Goal: Book appointment/travel/reservation

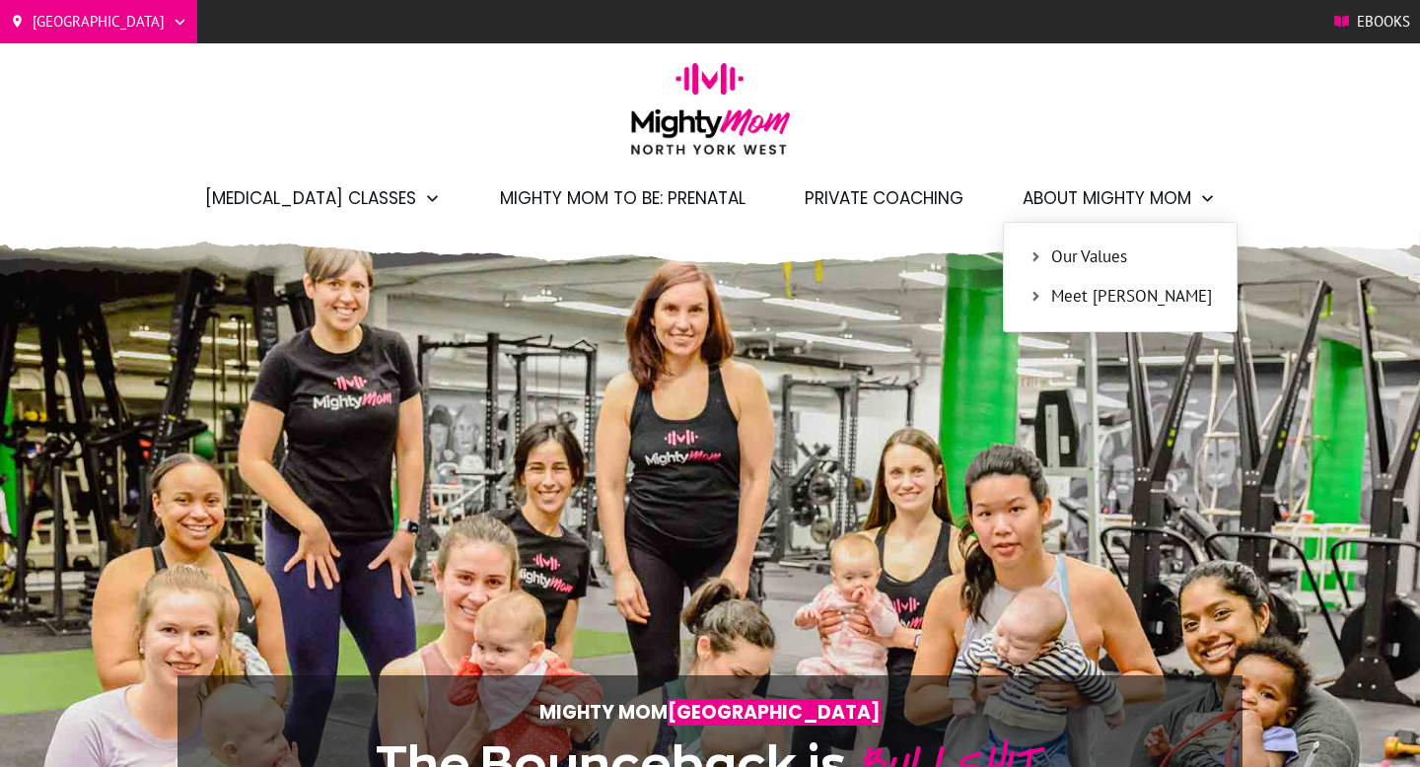
click at [1059, 294] on span "Meet Tali" at bounding box center [1131, 297] width 161 height 26
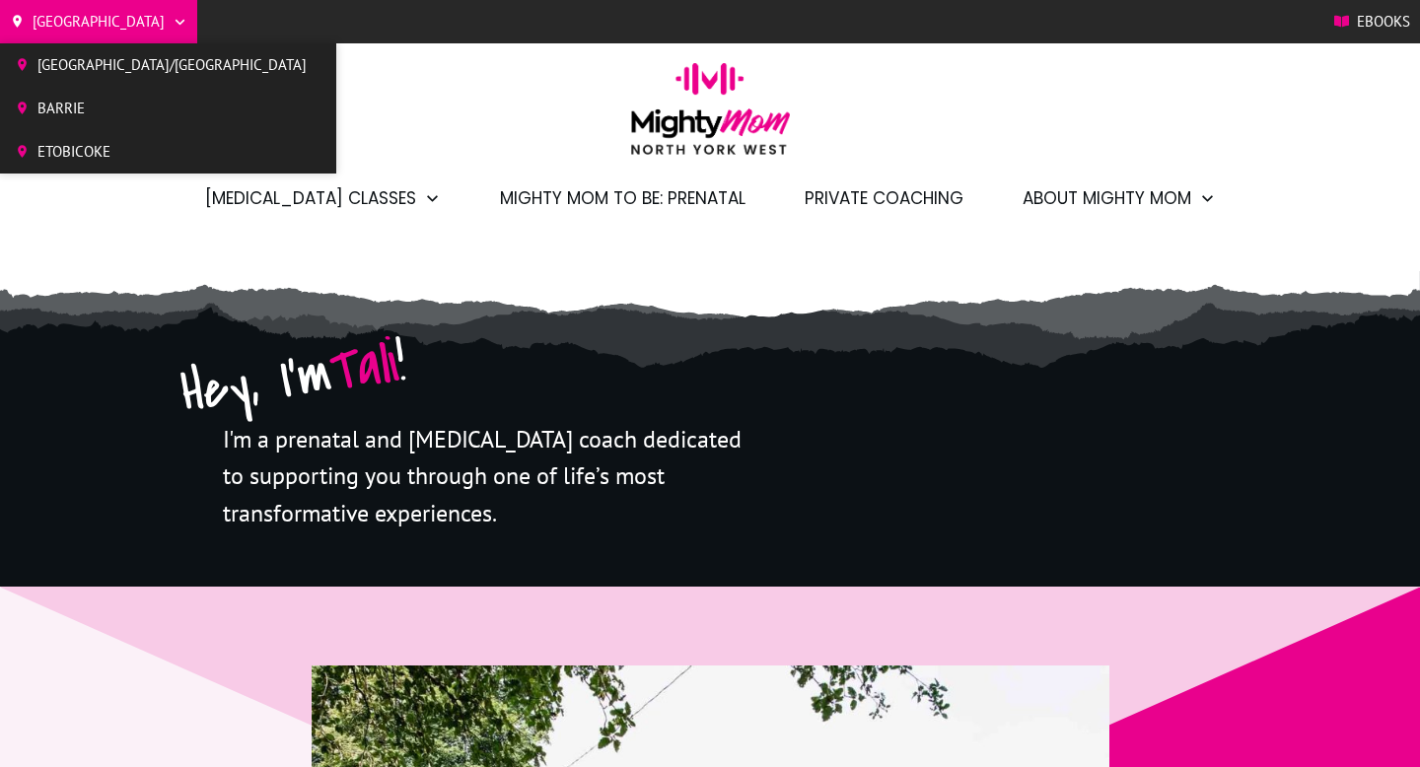
click at [86, 77] on span "[GEOGRAPHIC_DATA]/[GEOGRAPHIC_DATA]" at bounding box center [171, 65] width 269 height 30
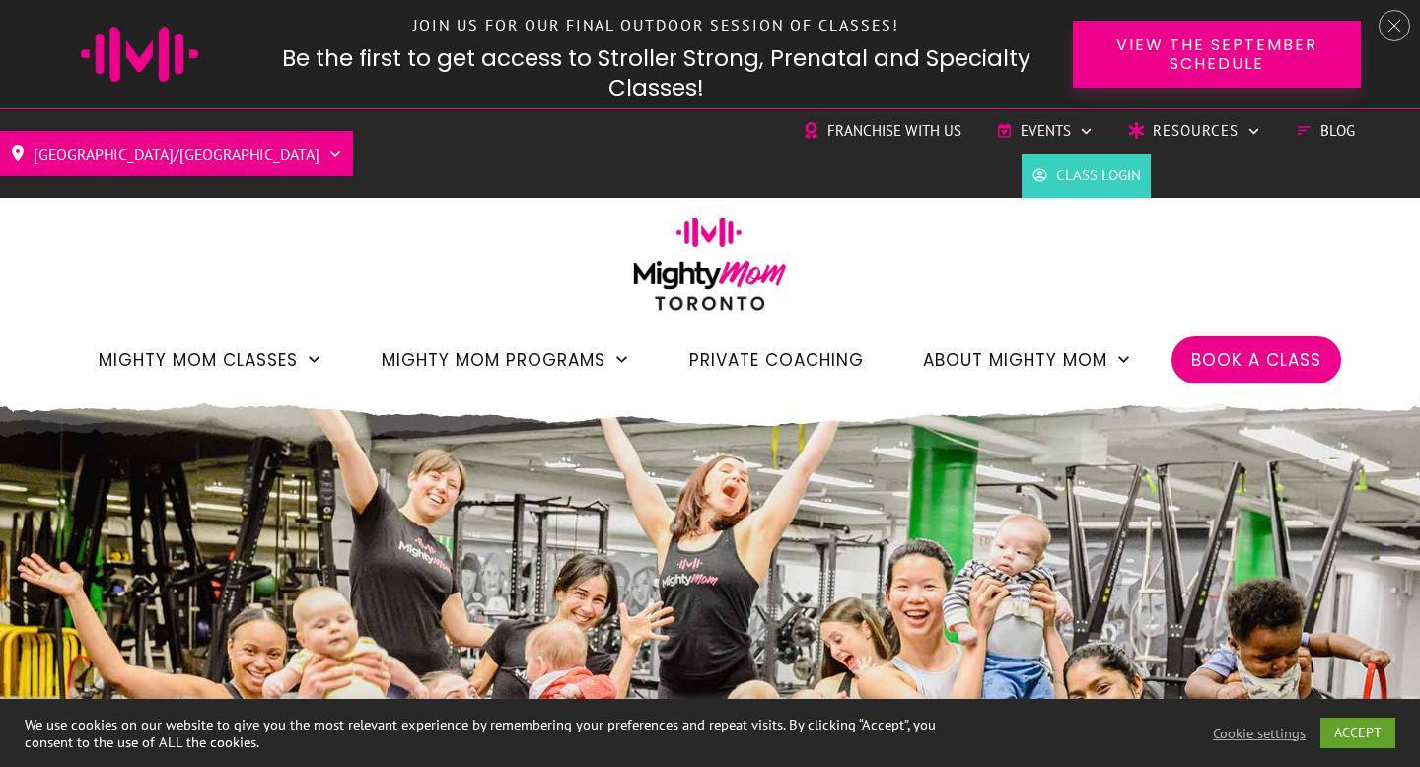
click at [777, 363] on span "Private Coaching" at bounding box center [776, 360] width 175 height 34
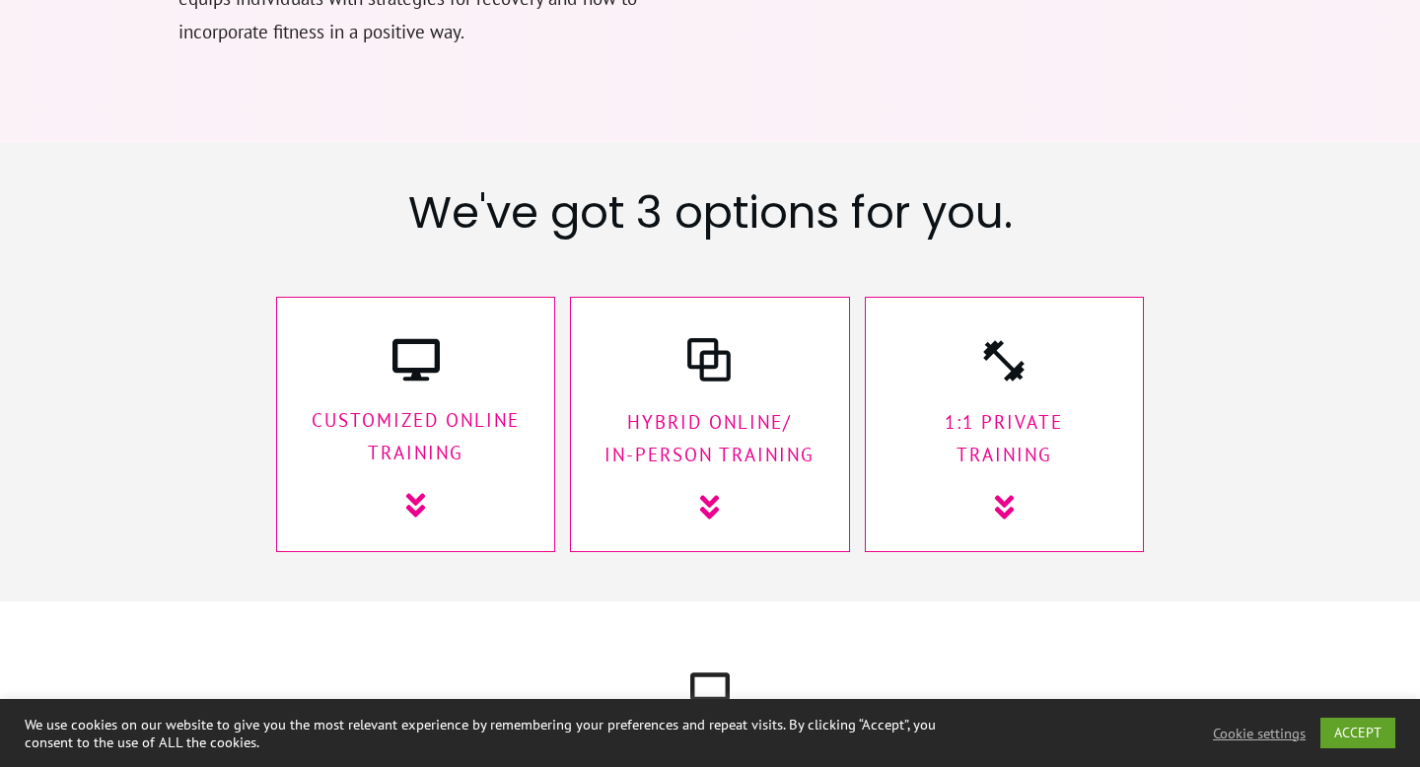
scroll to position [3006, 0]
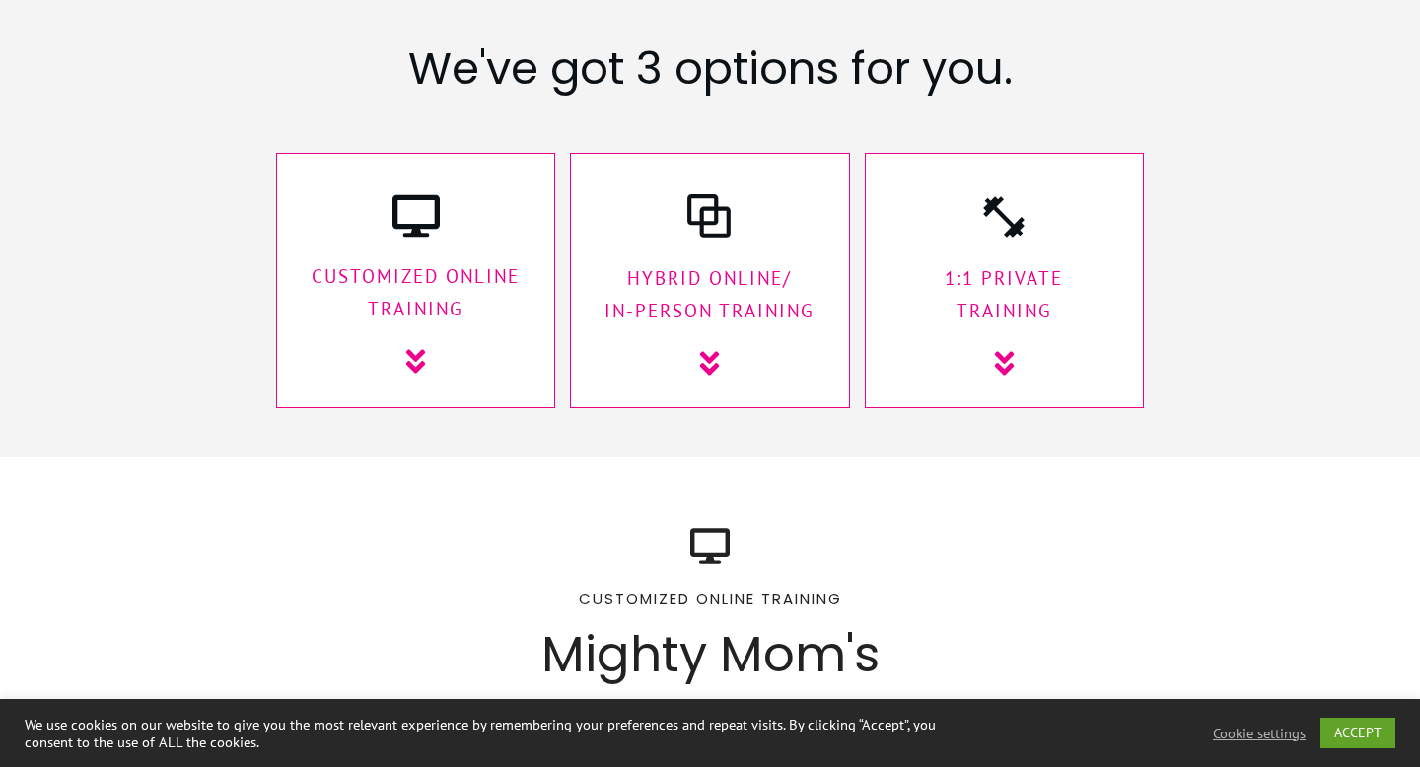
click at [1026, 262] on p "1:1 Private Training" at bounding box center [1004, 295] width 238 height 66
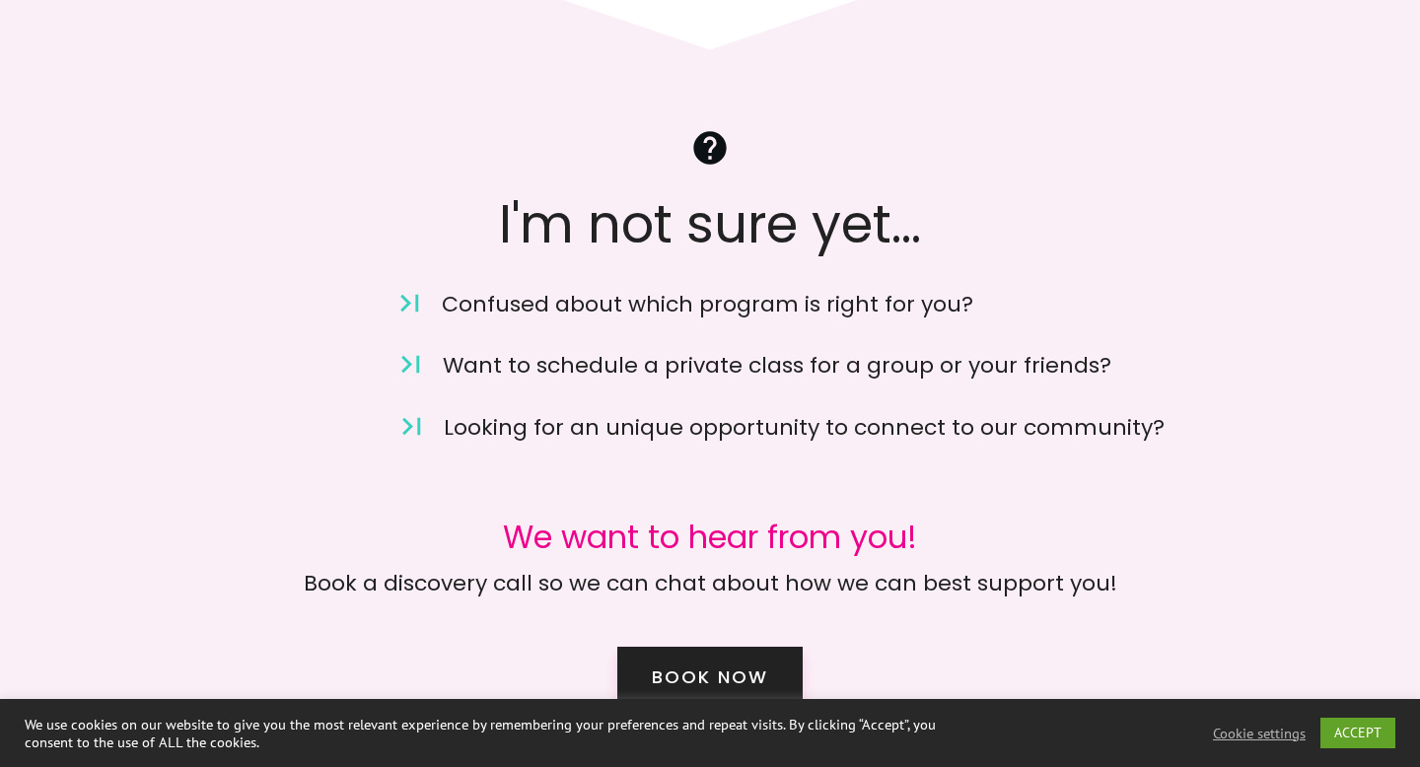
scroll to position [13696, 0]
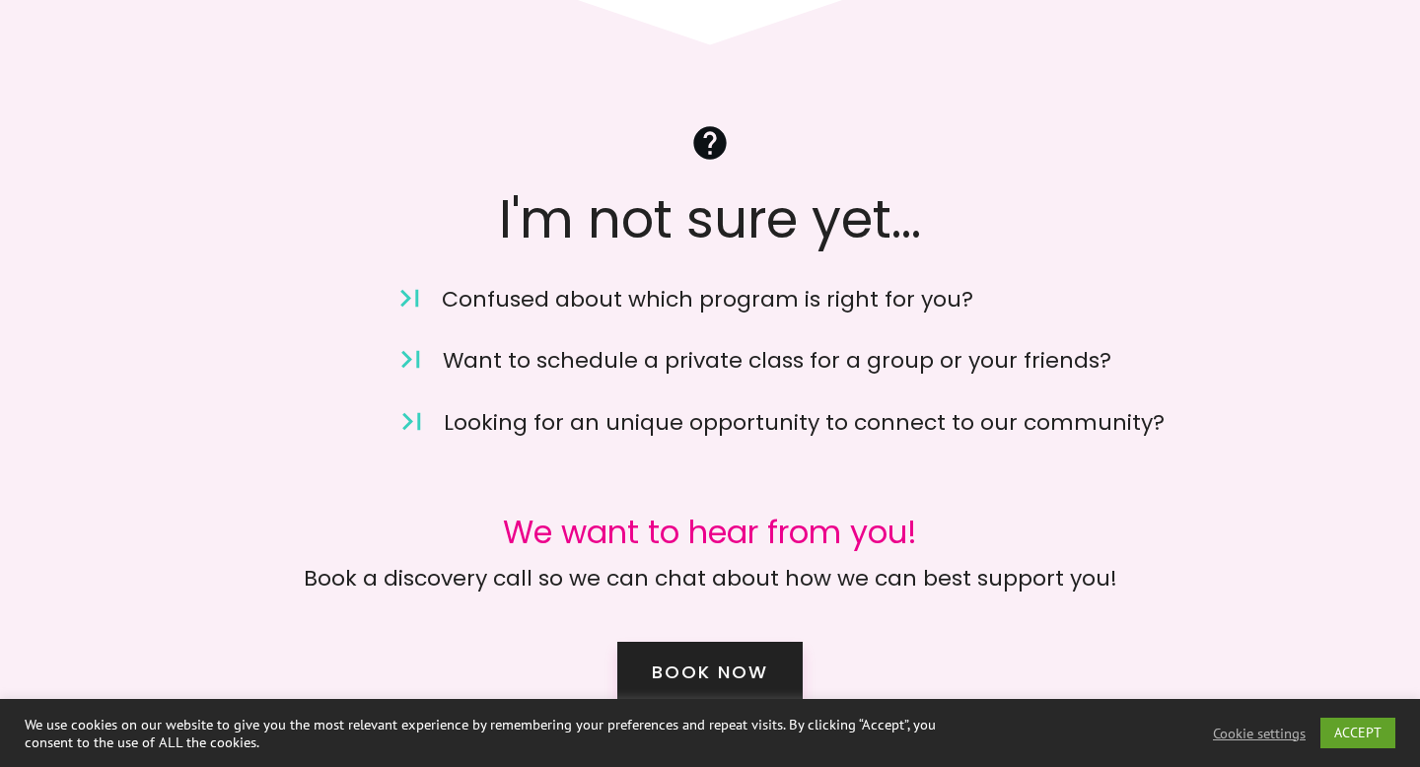
click at [410, 413] on icon at bounding box center [412, 422] width 18 height 18
click at [473, 404] on p "Looking for an unique opportunity to connect to our community?" at bounding box center [843, 435] width 799 height 62
click at [482, 281] on p "Confused about which program is right for you?" at bounding box center [842, 312] width 801 height 62
click at [518, 342] on p "Want to schedule a private class for a group or your friends?" at bounding box center [843, 373] width 800 height 62
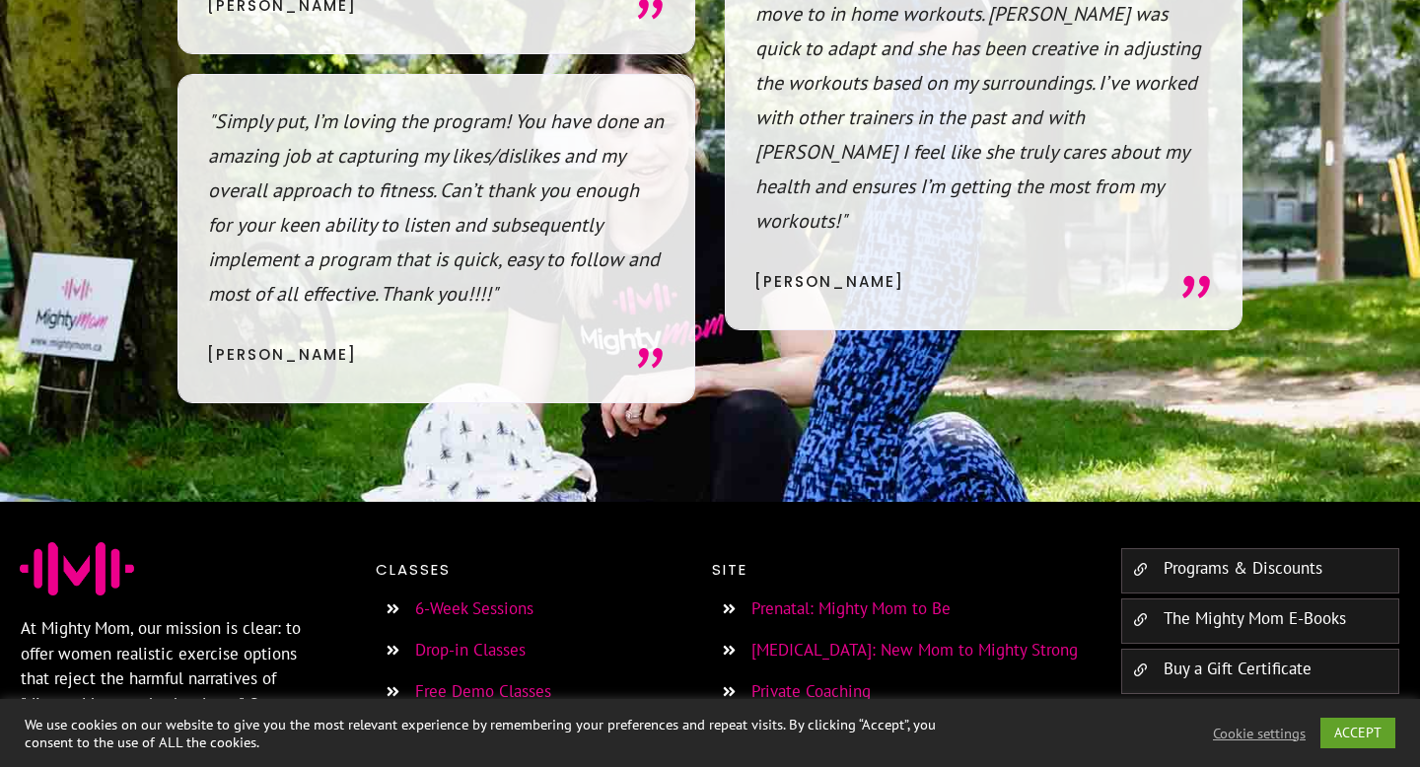
scroll to position [15299, 0]
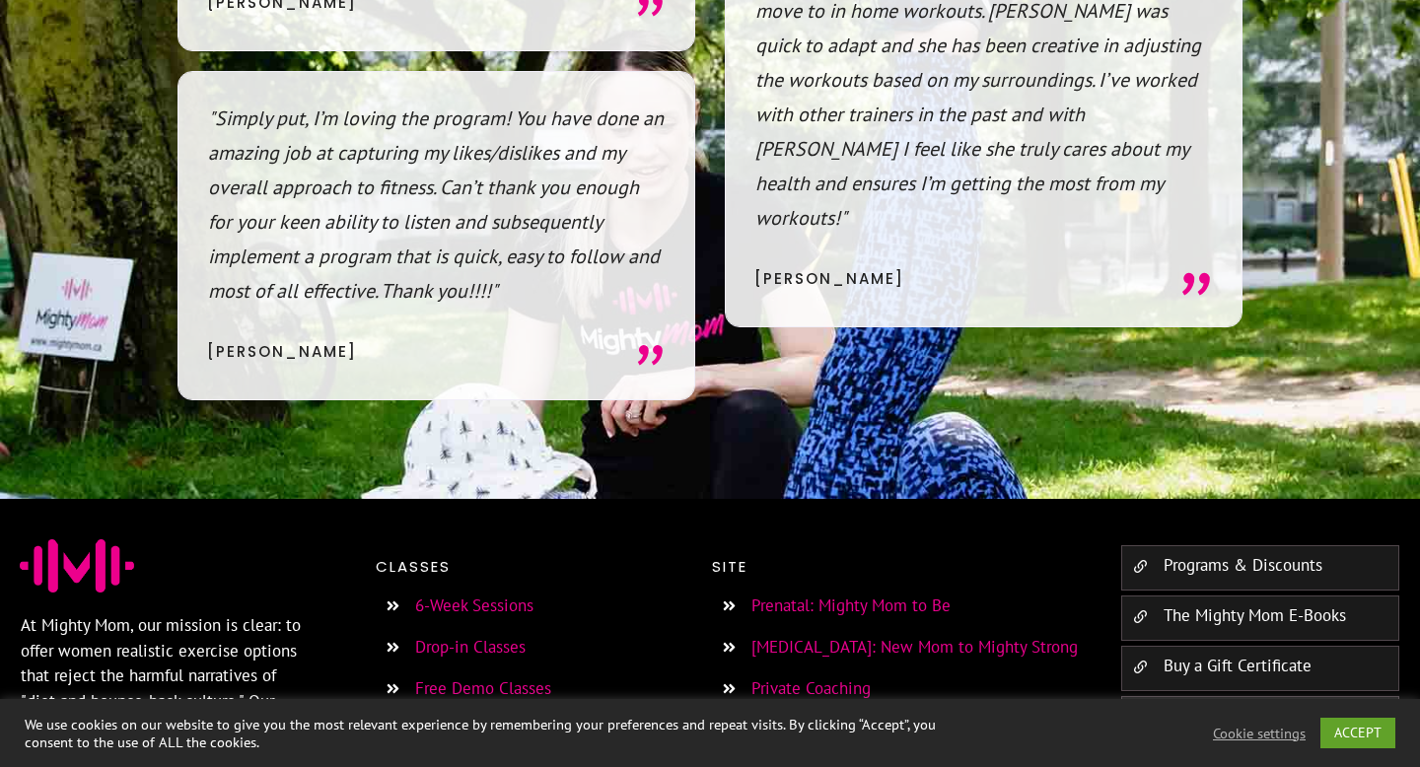
click at [498, 595] on link "6-Week Sessions" at bounding box center [474, 606] width 118 height 22
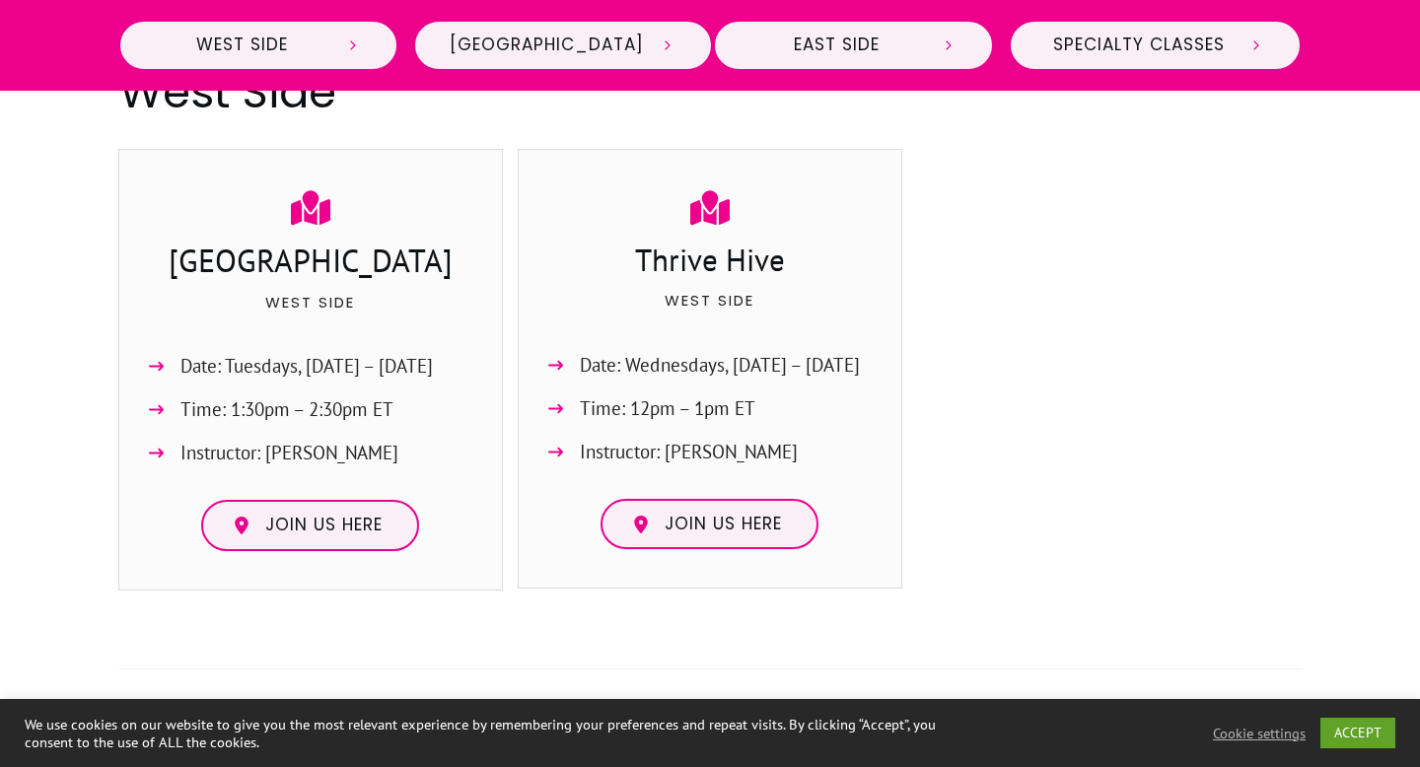
scroll to position [1008, 0]
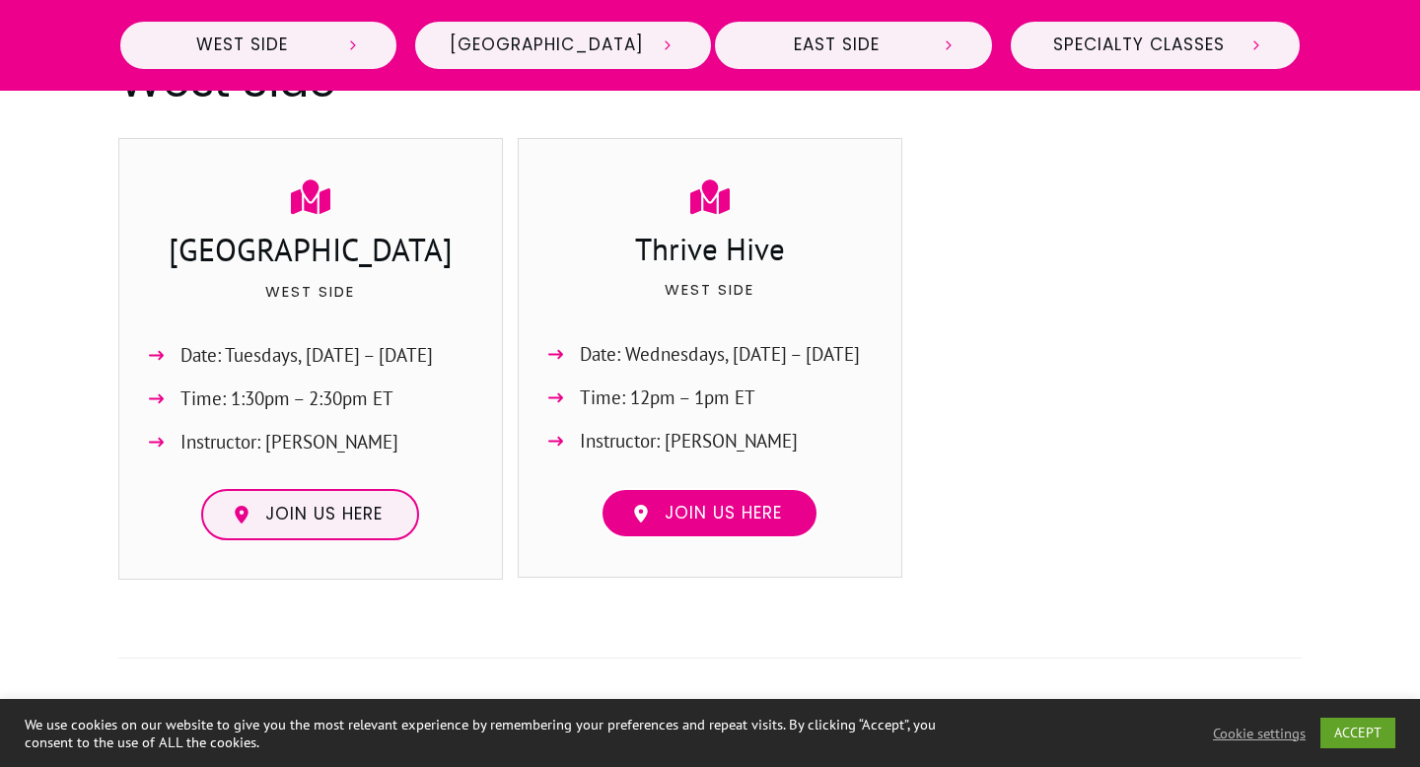
click at [684, 513] on span "Join us here" at bounding box center [723, 514] width 117 height 22
